Goal: Information Seeking & Learning: Learn about a topic

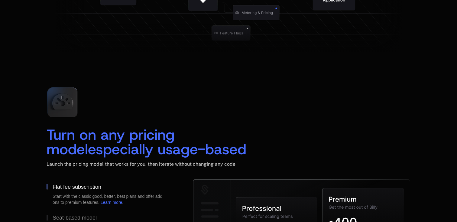
scroll to position [901, 0]
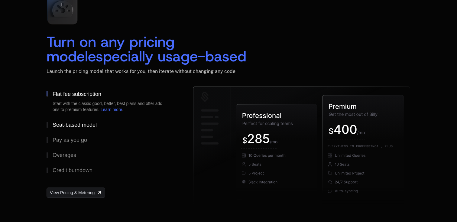
click at [69, 124] on div "Seat-based model" at bounding box center [75, 124] width 44 height 5
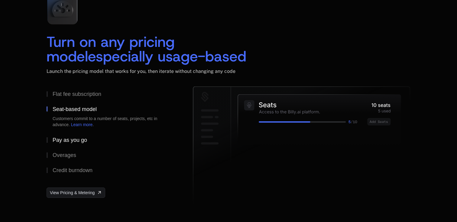
click at [70, 137] on div "Pay as you go" at bounding box center [70, 139] width 34 height 5
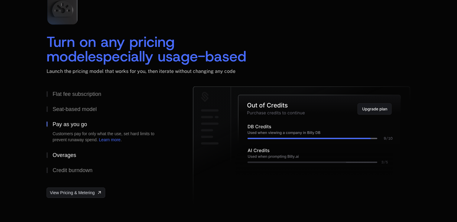
click at [75, 152] on div "Overages" at bounding box center [65, 154] width 24 height 5
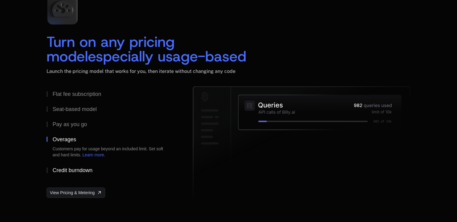
click at [77, 167] on div "Credit burndown" at bounding box center [73, 169] width 40 height 5
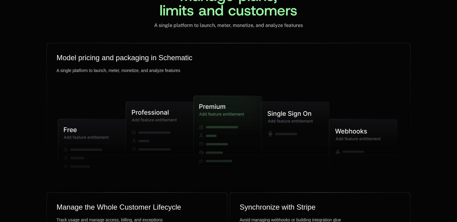
scroll to position [1536, 0]
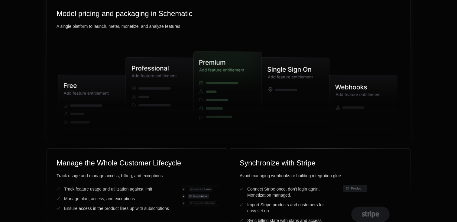
click at [158, 117] on icon at bounding box center [160, 102] width 68 height 90
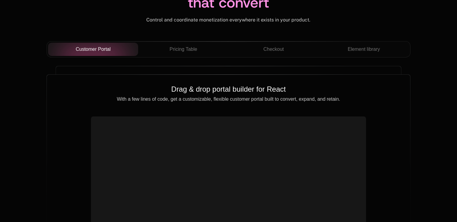
scroll to position [2208, 0]
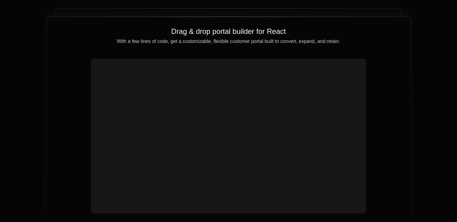
click at [133, 77] on video at bounding box center [228, 128] width 270 height 135
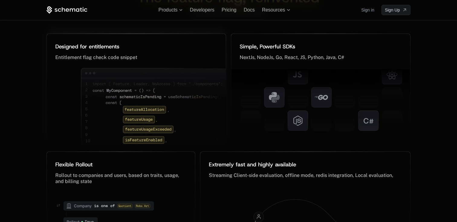
scroll to position [2798, 0]
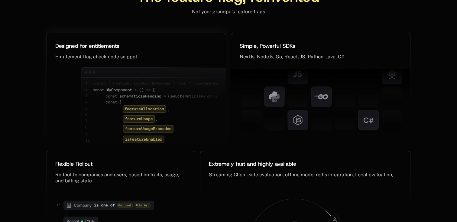
click at [166, 94] on img at bounding box center [155, 110] width 148 height 87
click at [150, 112] on img at bounding box center [155, 110] width 148 height 87
click at [148, 119] on img at bounding box center [155, 110] width 148 height 87
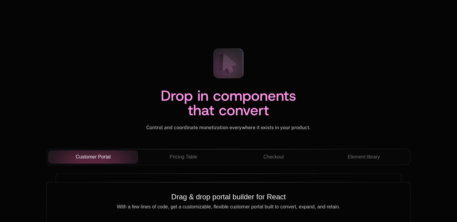
scroll to position [2066, 0]
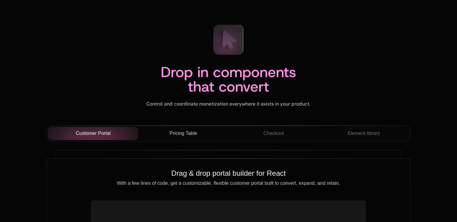
click at [173, 135] on span "Pricing Table" at bounding box center [182, 133] width 27 height 7
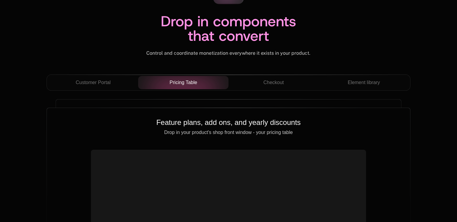
scroll to position [2130, 0]
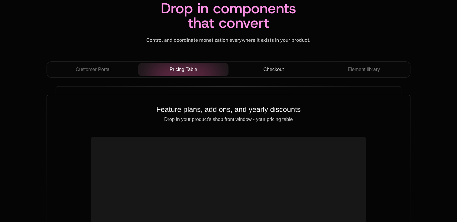
click at [286, 76] on button "Checkout" at bounding box center [273, 69] width 90 height 13
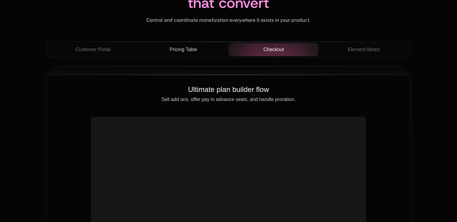
scroll to position [2140, 0]
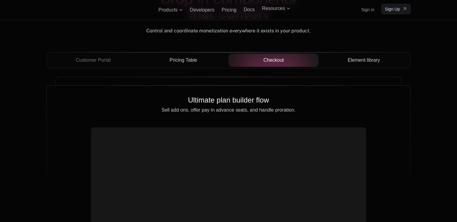
click at [367, 60] on span "Element library" at bounding box center [363, 59] width 32 height 7
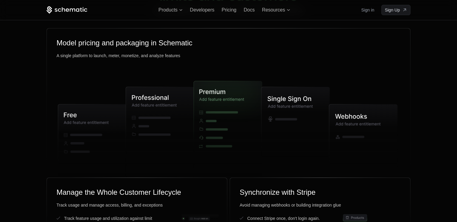
scroll to position [1476, 0]
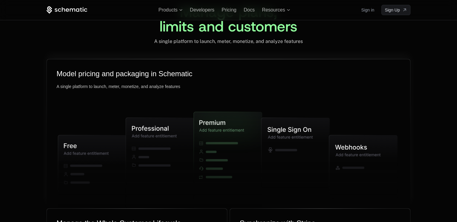
click at [171, 124] on icon at bounding box center [160, 163] width 68 height 90
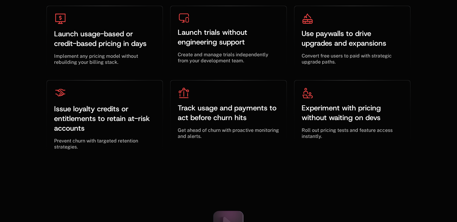
scroll to position [1979, 0]
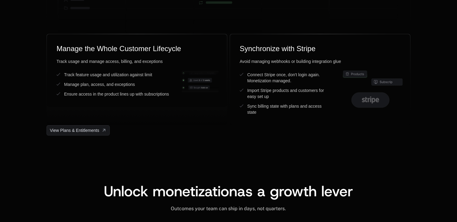
scroll to position [1612, 0]
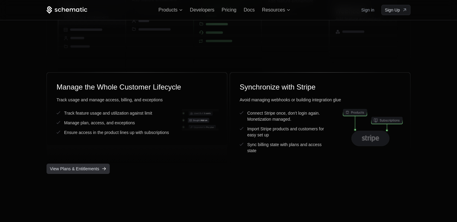
click at [92, 166] on span "View Plans & Entitlements" at bounding box center [74, 169] width 49 height 6
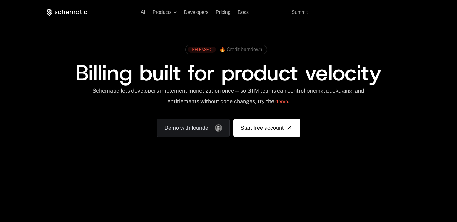
click at [239, 50] on span "🔥 Credit burndown" at bounding box center [240, 49] width 43 height 5
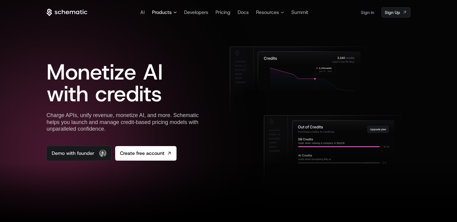
click at [162, 14] on span "Products" at bounding box center [162, 12] width 20 height 7
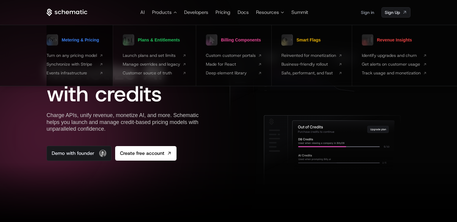
click at [87, 39] on span "Metering & Pricing" at bounding box center [80, 40] width 37 height 4
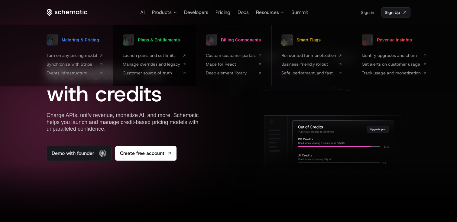
click at [174, 39] on span "Plans & Entitlements" at bounding box center [159, 40] width 42 height 4
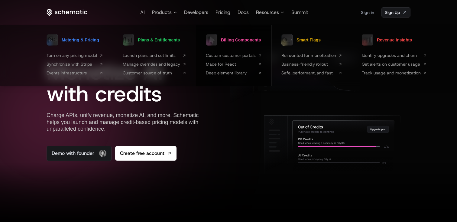
click at [249, 34] on link "Billing Components" at bounding box center [233, 39] width 55 height 15
click at [316, 40] on span "Smart Flags" at bounding box center [308, 40] width 24 height 4
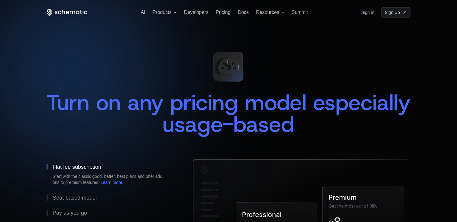
scroll to position [53, 0]
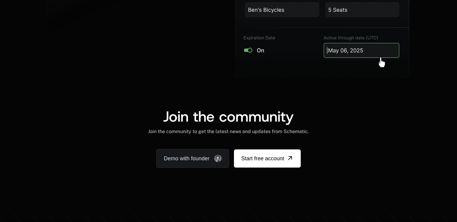
scroll to position [1278, 0]
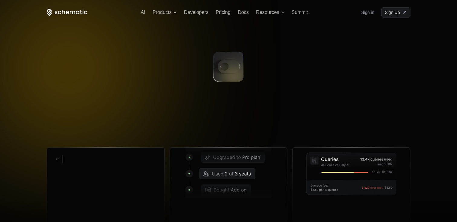
scroll to position [62, 0]
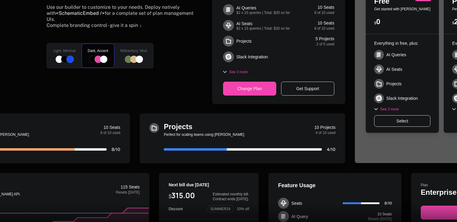
scroll to position [240, 0]
click at [140, 62] on div "Midcentury, Mod" at bounding box center [134, 55] width 40 height 25
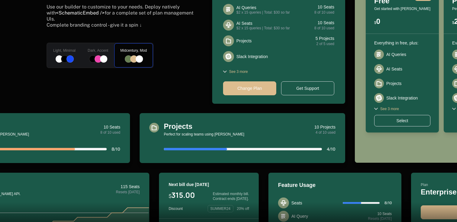
click at [83, 56] on div "Dark, Accent" at bounding box center [98, 55] width 34 height 25
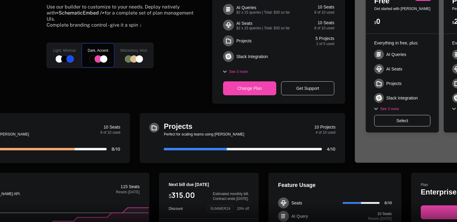
click at [66, 57] on div at bounding box center [69, 58] width 7 height 7
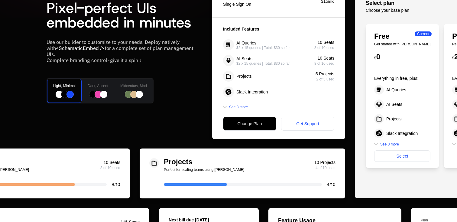
scroll to position [182, 0]
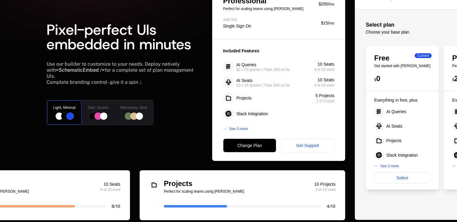
click at [97, 120] on div "Dark, Accent" at bounding box center [98, 112] width 34 height 25
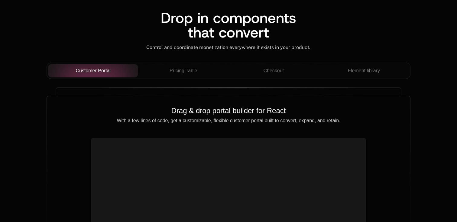
scroll to position [567, 0]
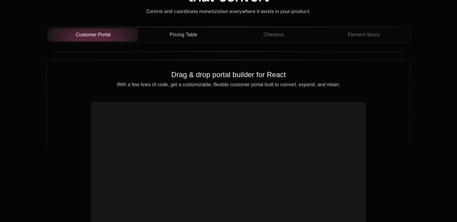
click at [163, 36] on div "Pricing Table" at bounding box center [183, 34] width 81 height 7
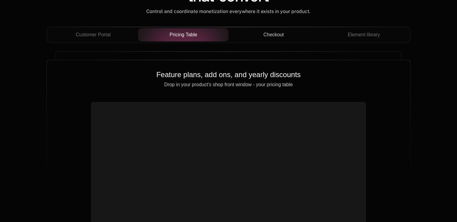
click at [274, 36] on span "Checkout" at bounding box center [273, 34] width 21 height 7
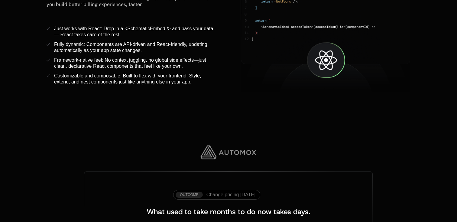
scroll to position [1021, 0]
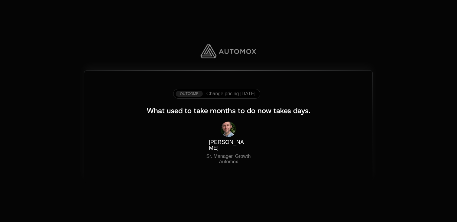
click at [241, 91] on span "Change pricing [DATE]" at bounding box center [230, 93] width 49 height 5
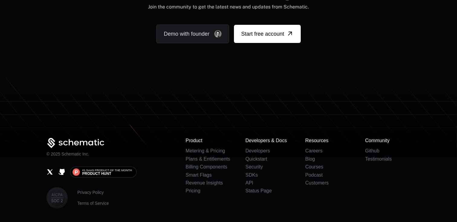
scroll to position [1525, 0]
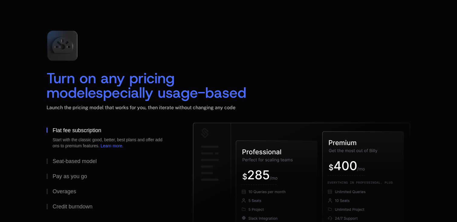
scroll to position [908, 0]
